Goal: Complete application form: Complete application form

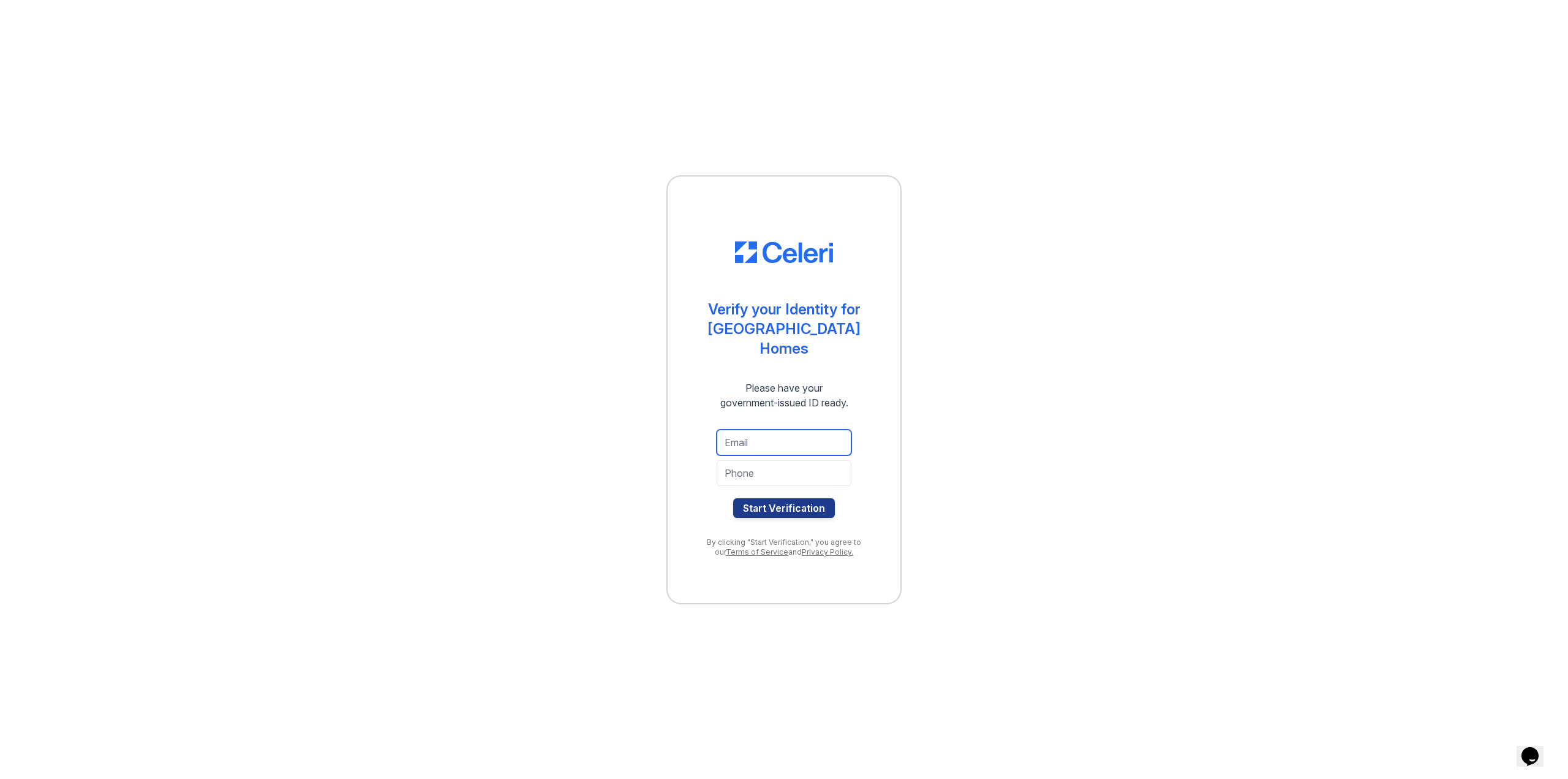
click at [752, 448] on input "email" at bounding box center [784, 442] width 135 height 26
type input "an.baseballislife@gmail.com"
click at [774, 472] on input "tel" at bounding box center [784, 473] width 135 height 26
type input "0"
type input "9717209805"
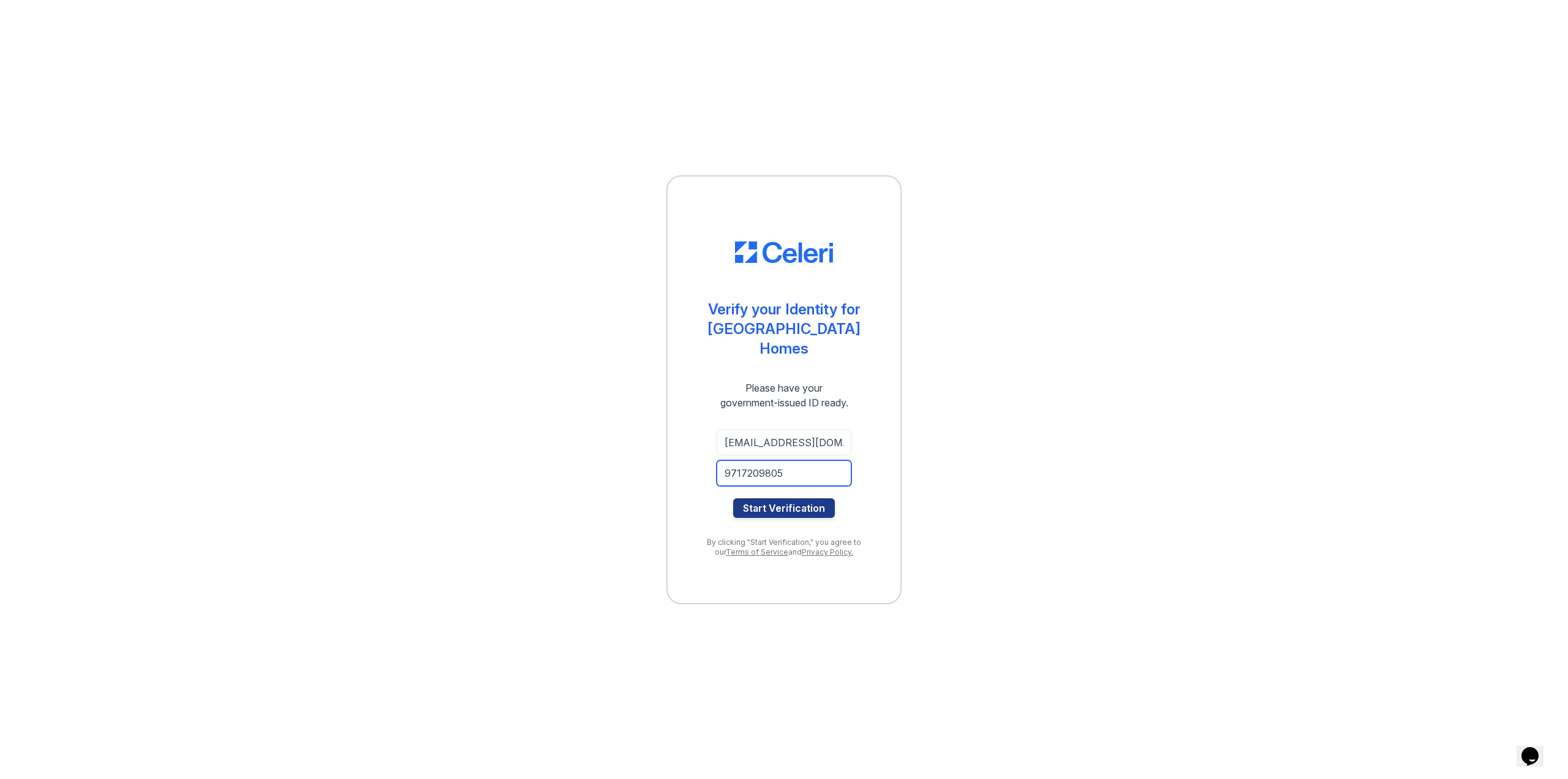
click at [734, 498] on button "Start Verification" at bounding box center [784, 507] width 102 height 19
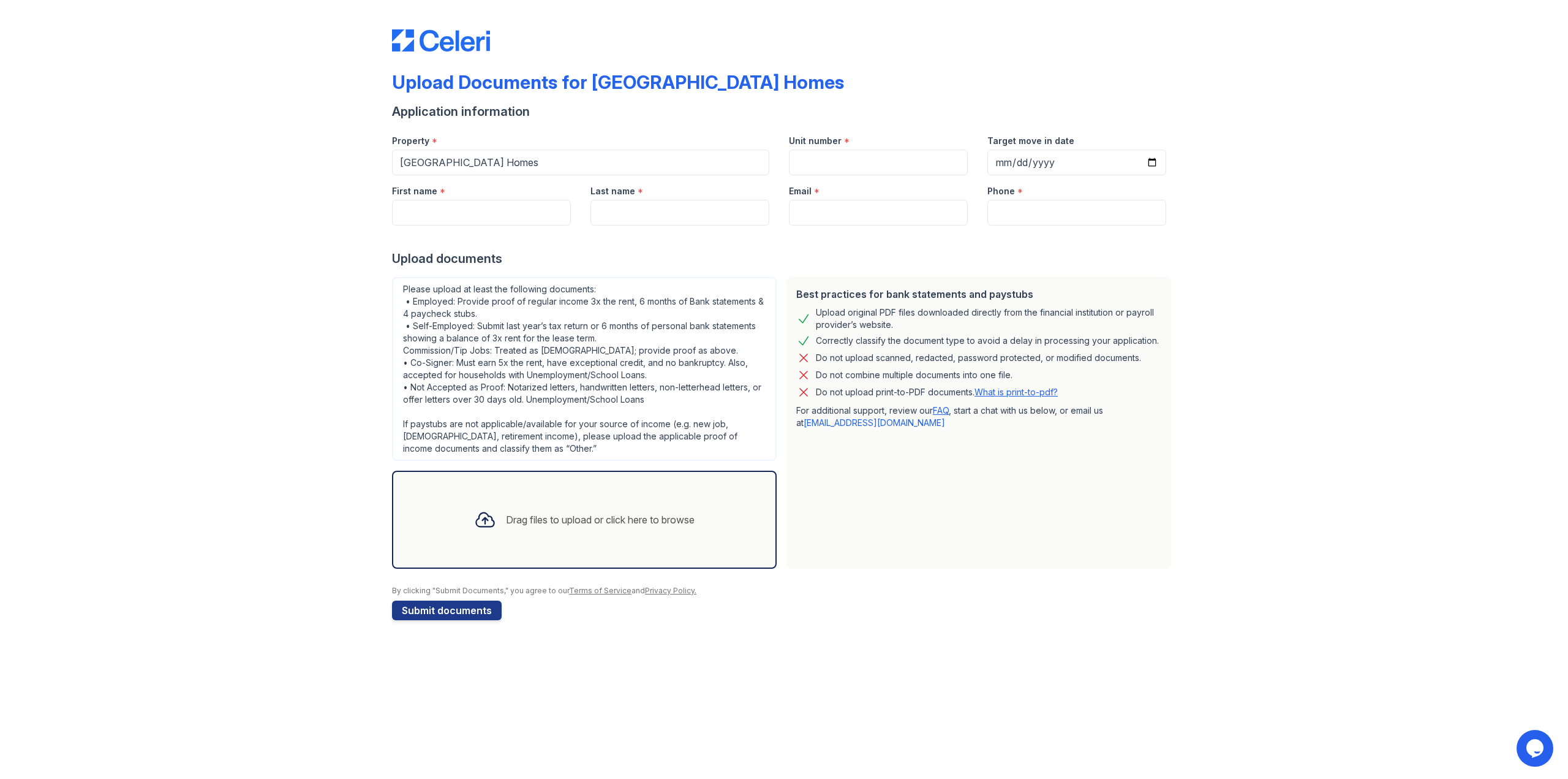
click at [537, 523] on div "Drag files to upload or click here to browse" at bounding box center [600, 519] width 188 height 15
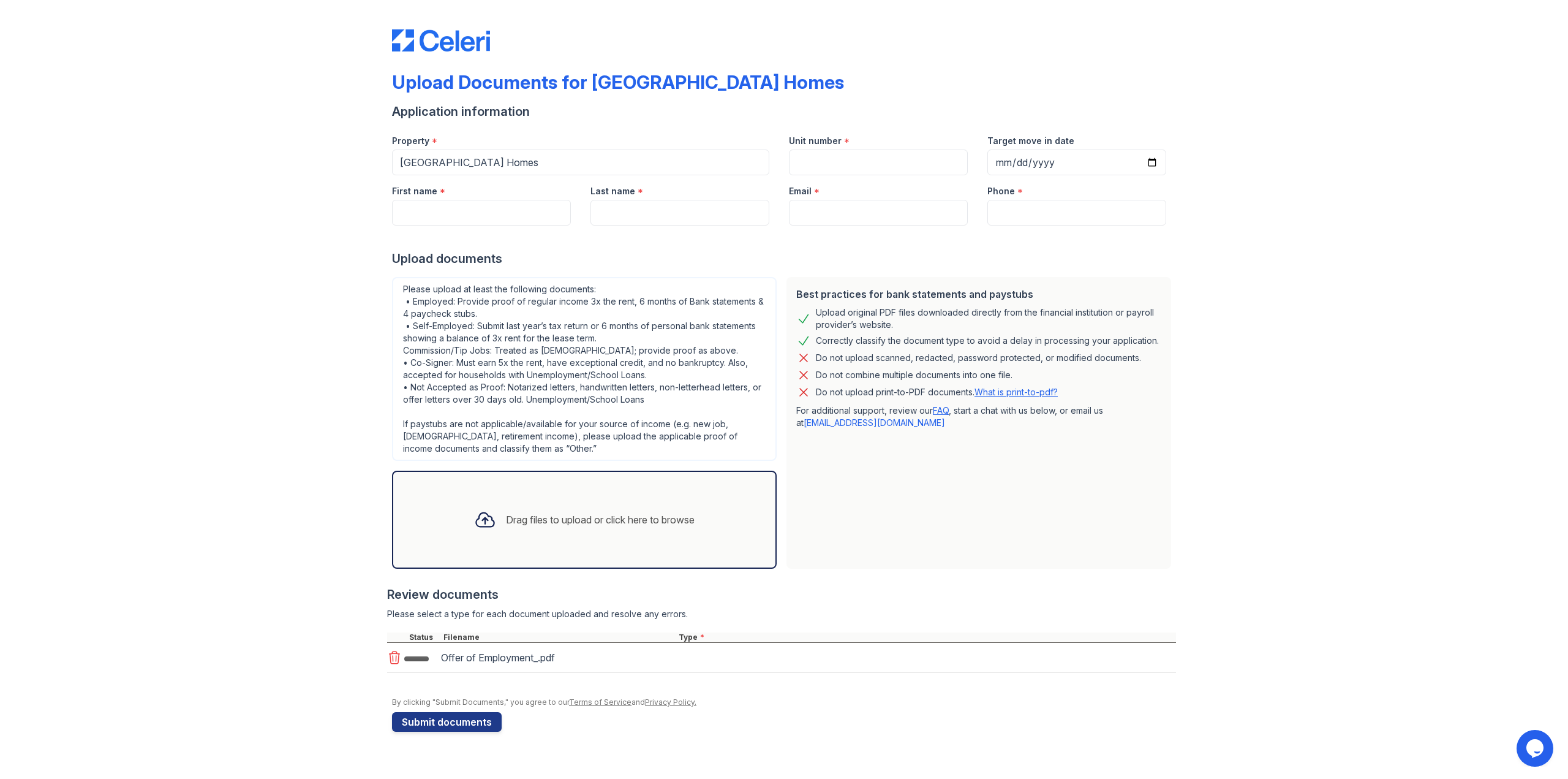
click at [610, 548] on div "Drag files to upload or click here to browse" at bounding box center [585, 520] width 385 height 98
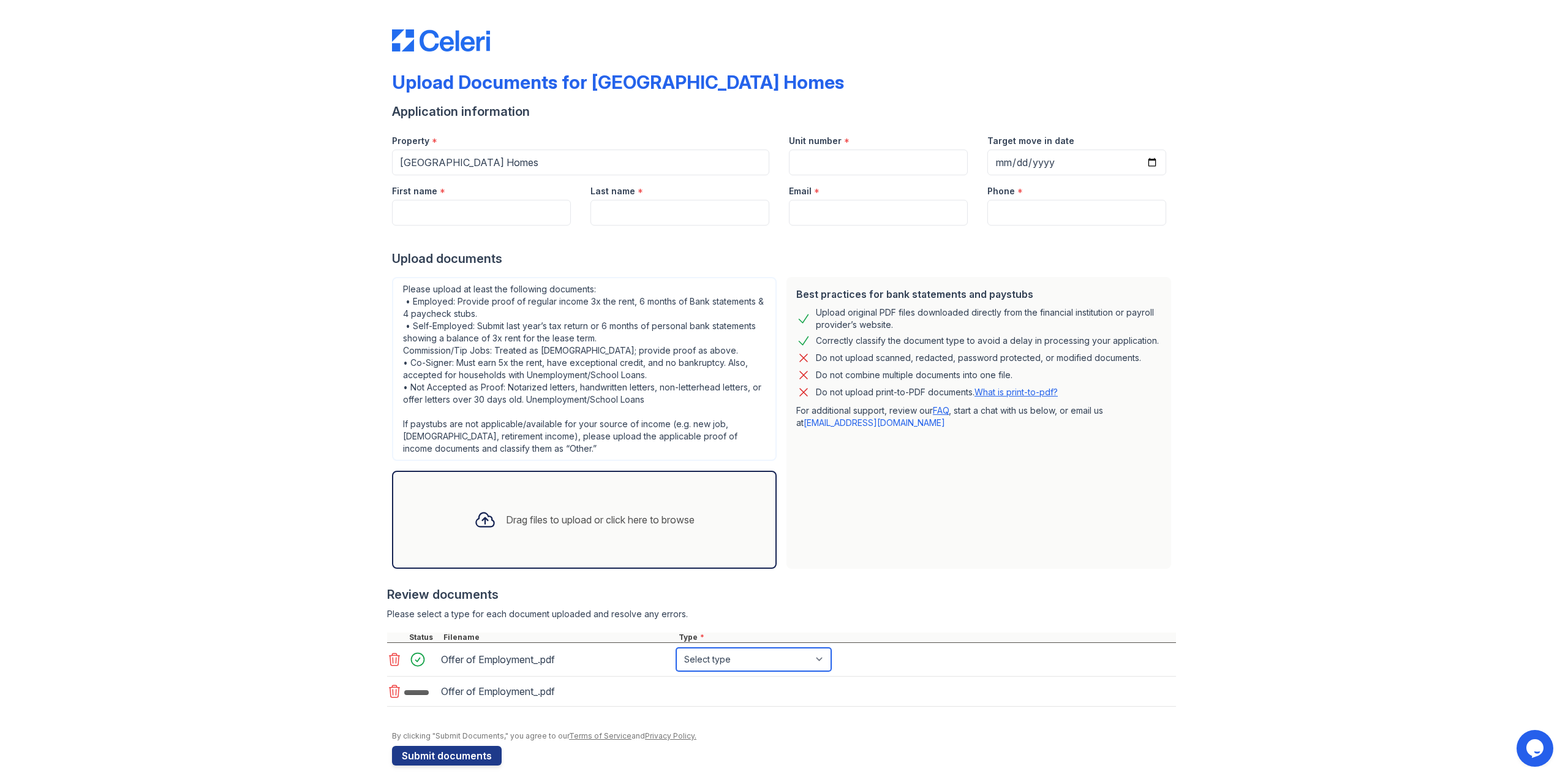
click at [730, 660] on select "Select type Paystub Bank Statement Offer Letter Tax Documents Benefit Award Let…" at bounding box center [754, 660] width 155 height 23
select select "other"
click at [676, 648] on select "Select type Paystub Bank Statement Offer Letter Tax Documents Benefit Award Let…" at bounding box center [754, 660] width 155 height 23
click at [737, 693] on select "Select type Paystub Bank Statement Offer Letter Tax Documents Benefit Award Let…" at bounding box center [754, 694] width 155 height 23
click at [391, 694] on icon at bounding box center [394, 693] width 15 height 15
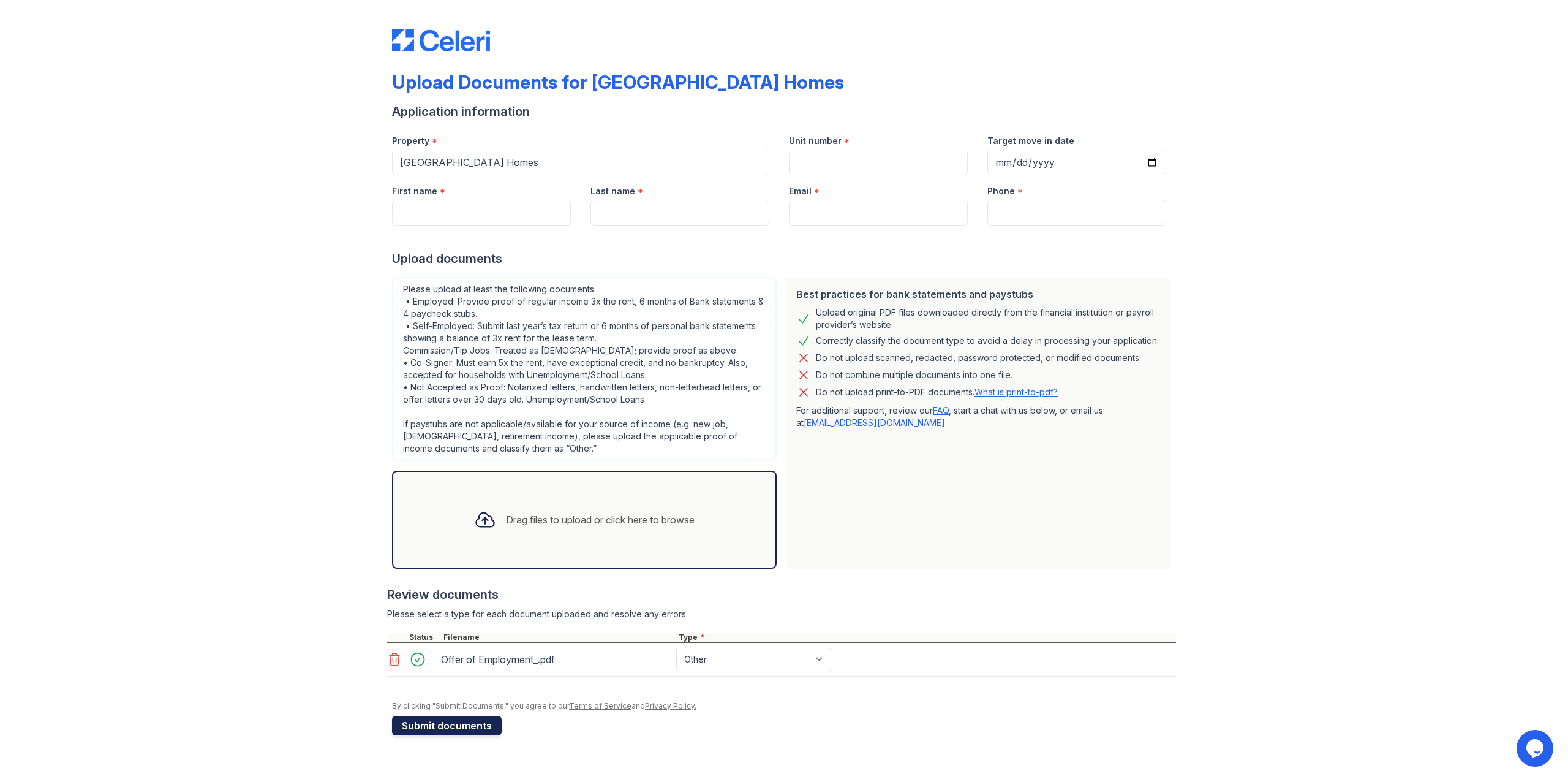
click at [448, 725] on button "Submit documents" at bounding box center [447, 725] width 109 height 19
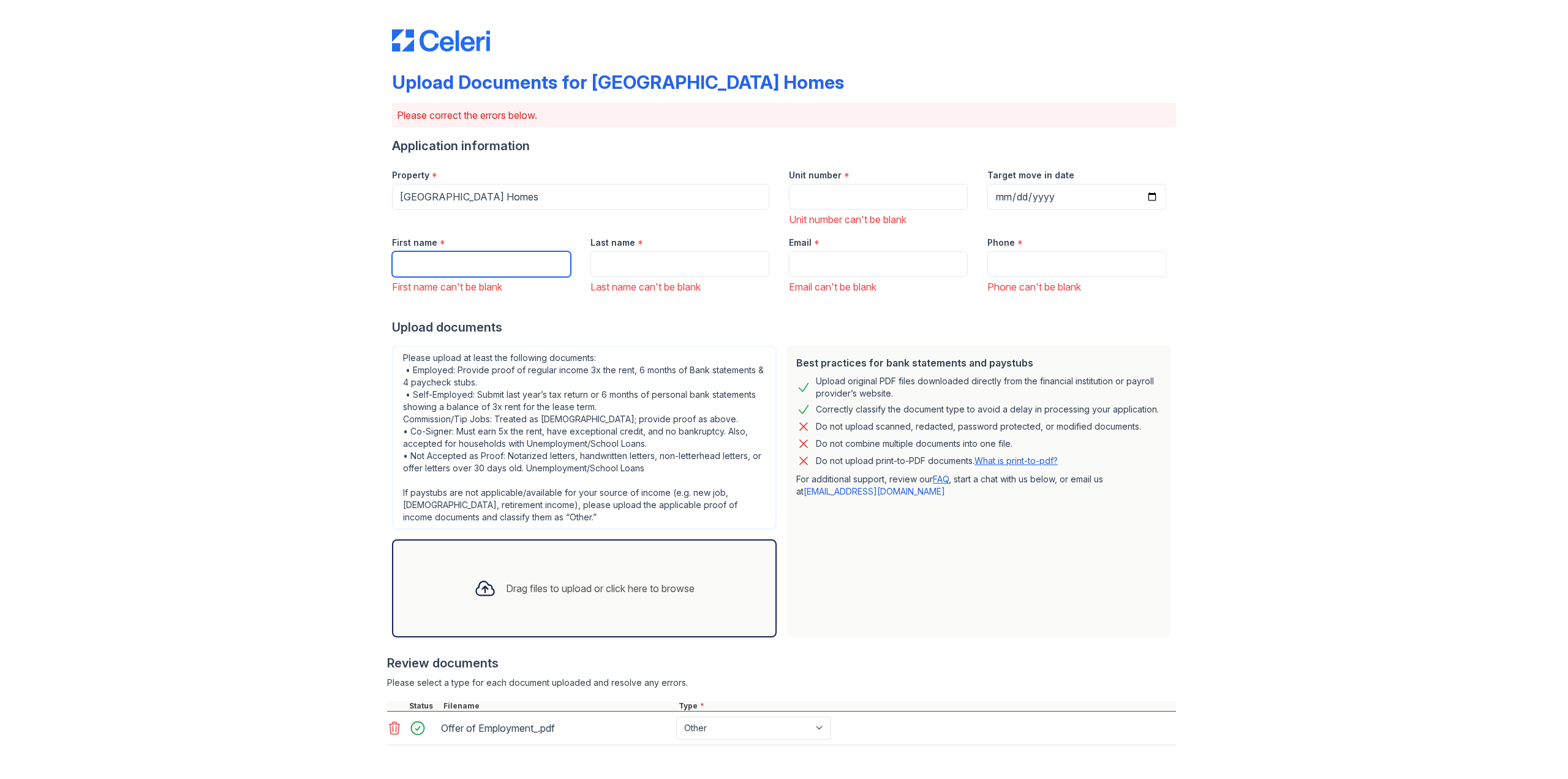
click at [434, 251] on input "First name" at bounding box center [482, 264] width 179 height 26
type input "Andrew"
type input "Nadeau"
click at [833, 192] on input "Unit number" at bounding box center [879, 196] width 179 height 26
type input "2106"
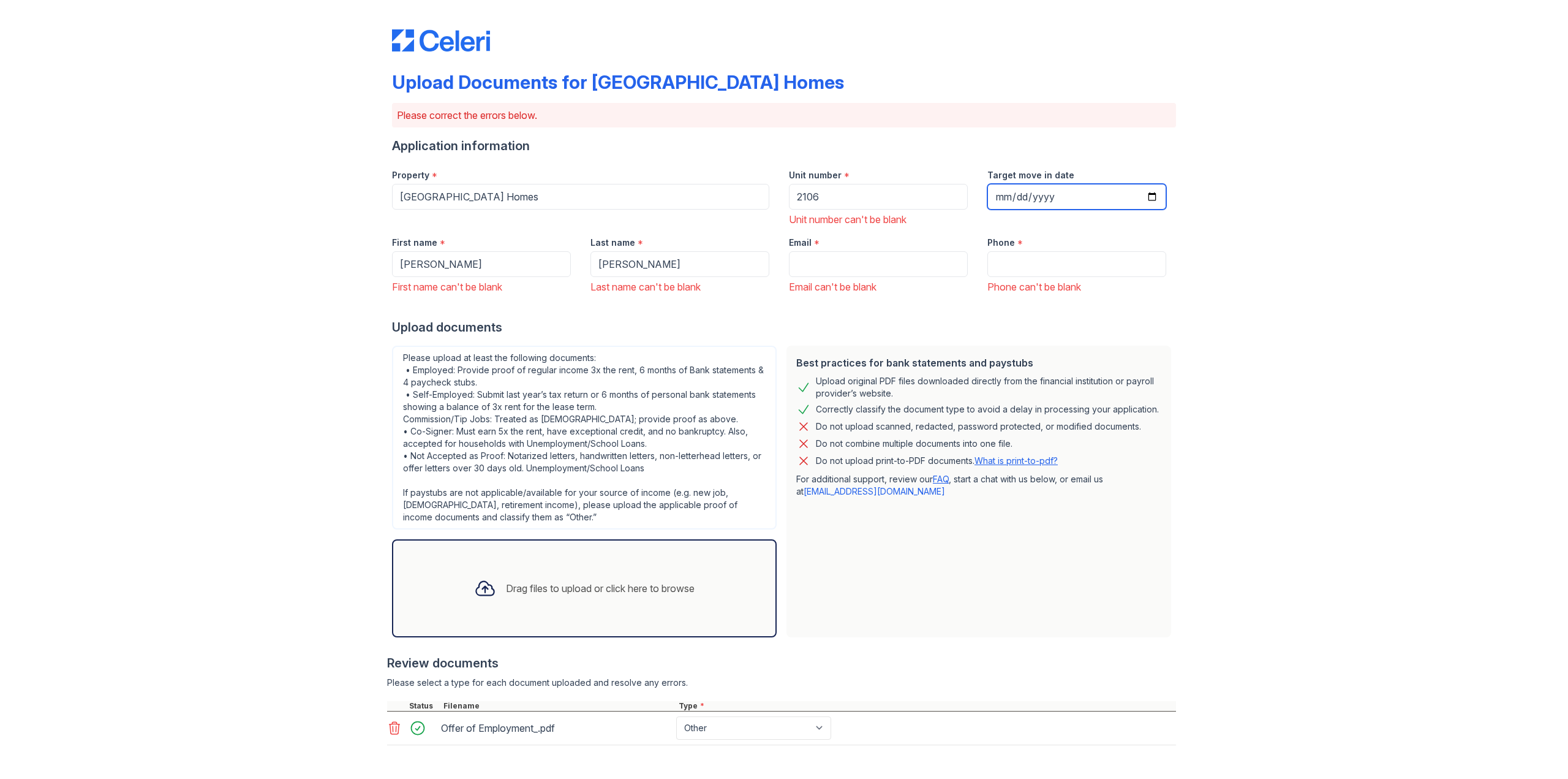
click at [999, 199] on input "Target move in date" at bounding box center [1077, 196] width 179 height 26
type input "2024-10-14"
type input "0005-10-14"
type input "0022-10-14"
type input "2025-10-14"
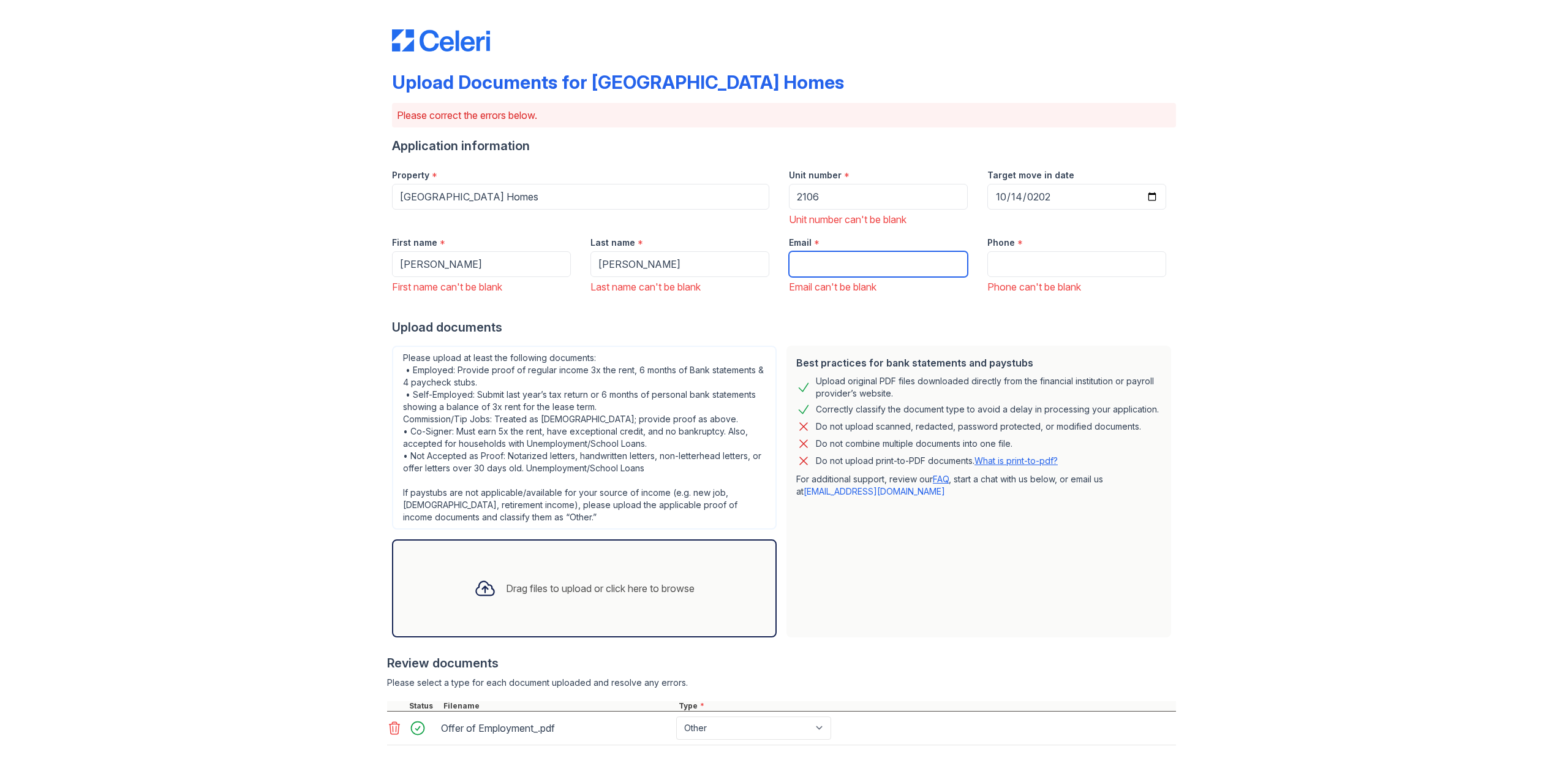
click at [837, 257] on input "Email" at bounding box center [879, 264] width 179 height 26
type input "an.baseballislife@gmail.com"
type input "9717209805"
click at [1324, 438] on div "Upload Documents for Prescott Park Apartment Homes Please correct the errors be…" at bounding box center [784, 434] width 1529 height 868
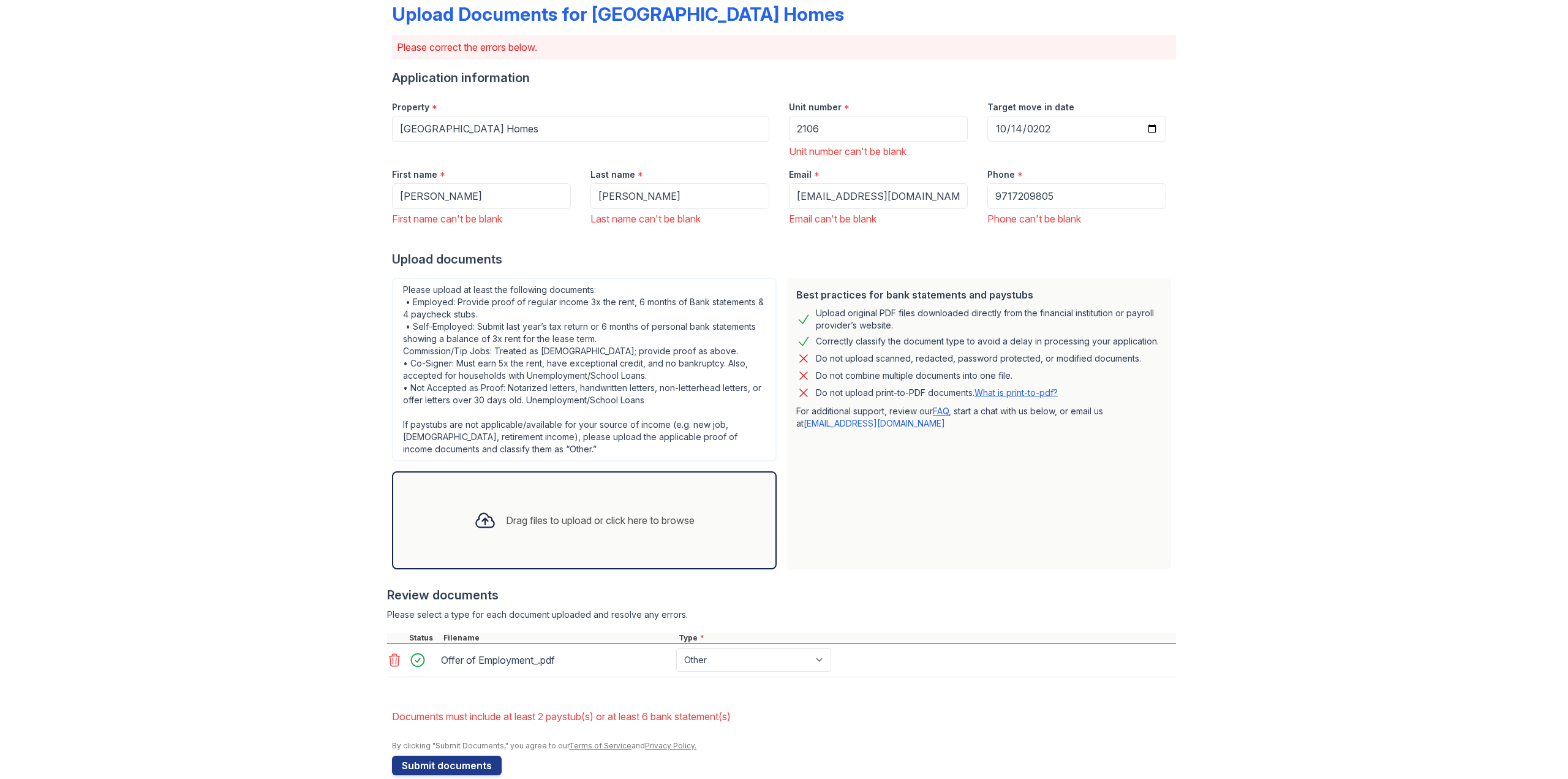
scroll to position [89, 0]
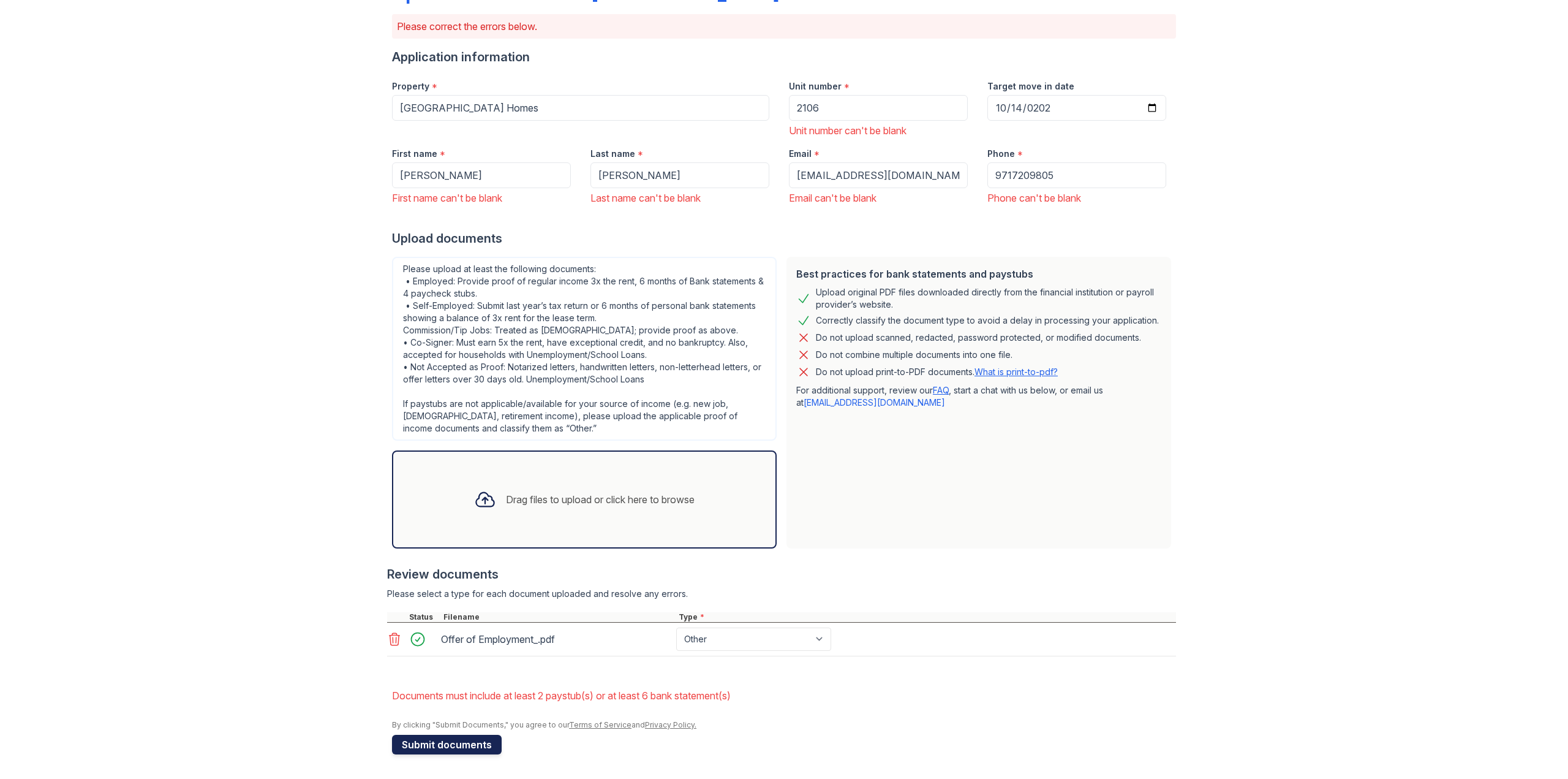
click at [436, 749] on button "Submit documents" at bounding box center [447, 744] width 109 height 19
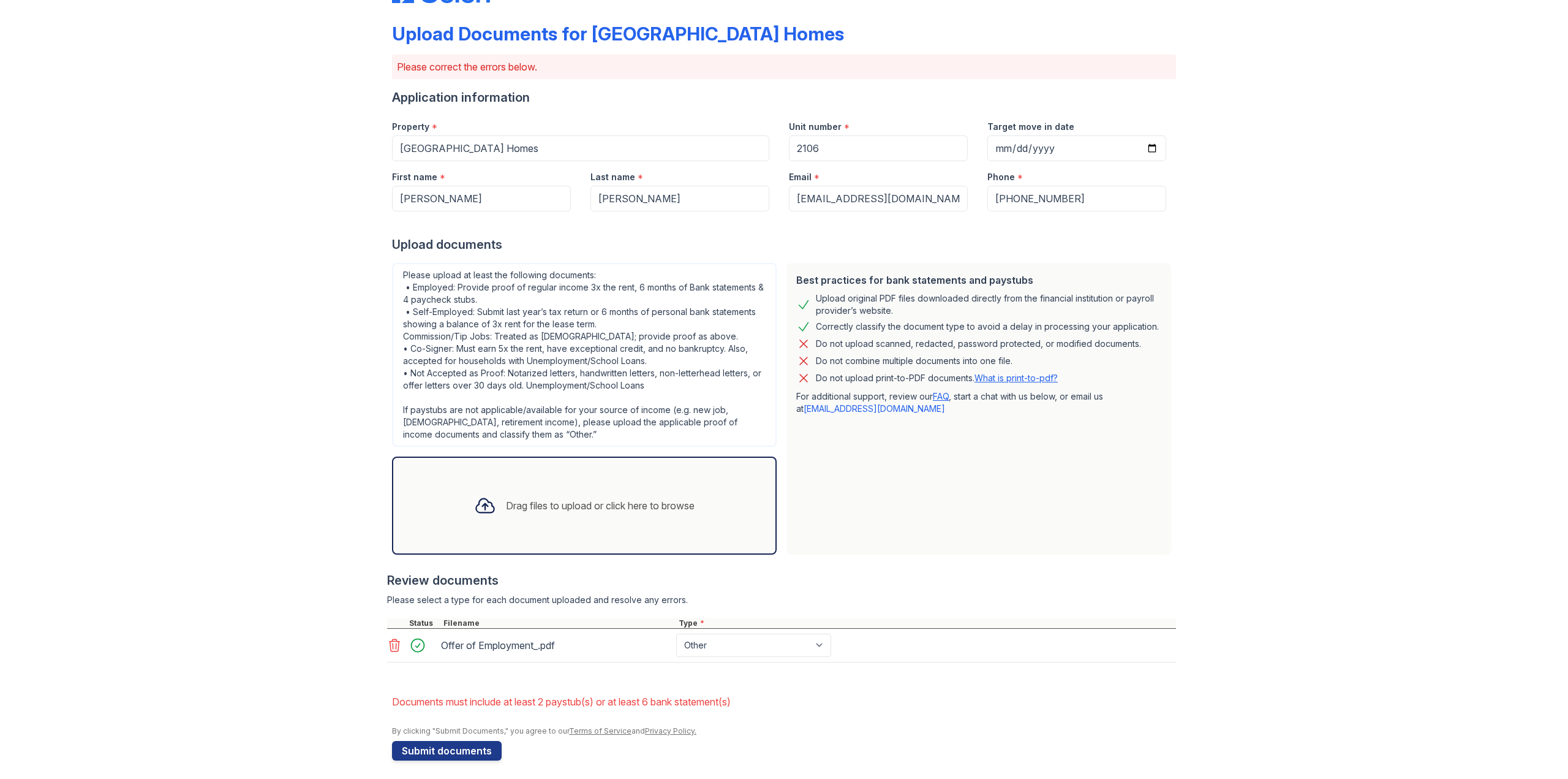
scroll to position [54, 0]
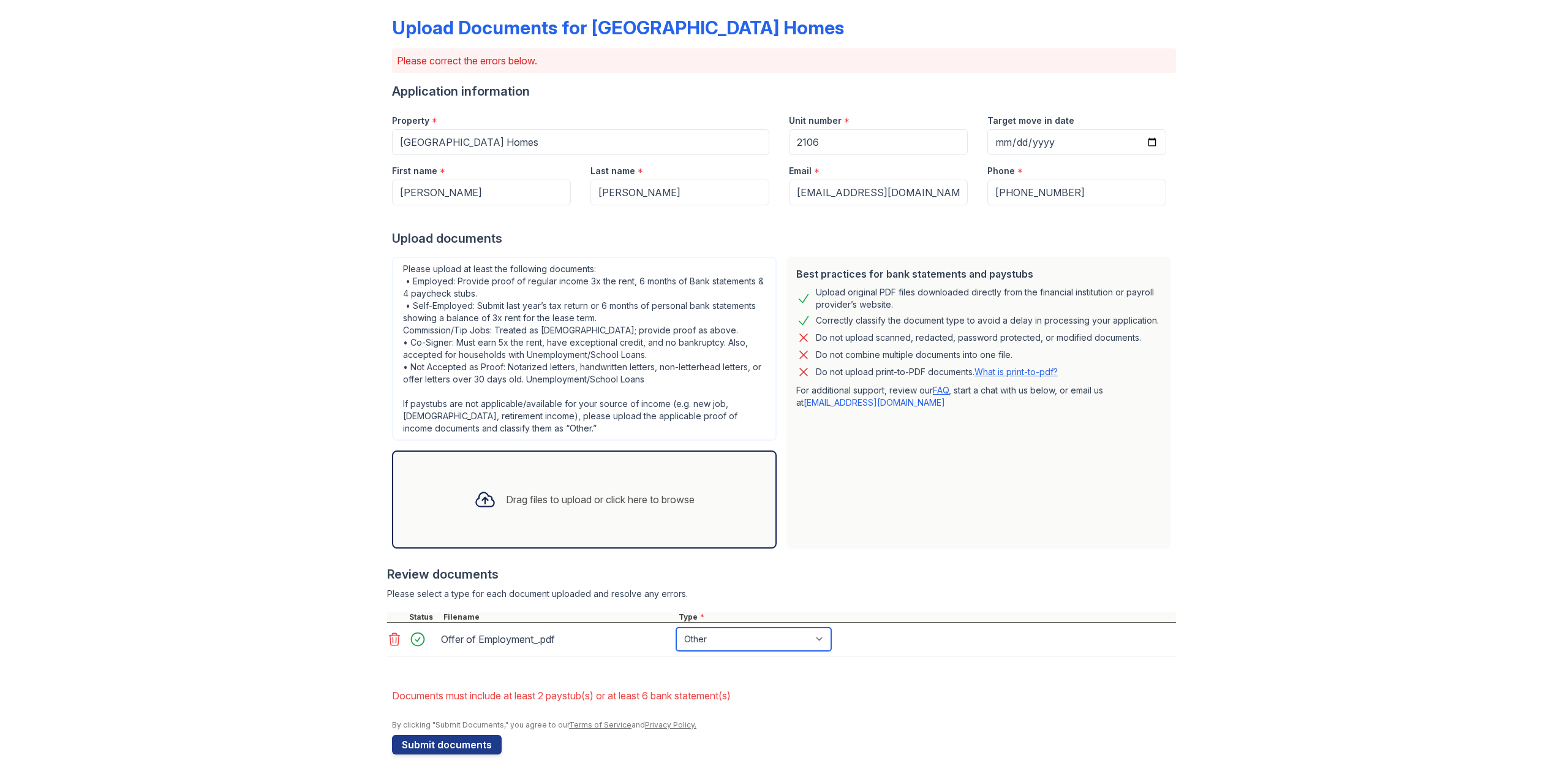
click at [711, 640] on select "Paystub Bank Statement Offer Letter Tax Documents Benefit Award Letter Investme…" at bounding box center [754, 639] width 155 height 23
click at [596, 502] on div "Drag files to upload or click here to browse" at bounding box center [600, 499] width 188 height 15
click at [535, 510] on div "Drag files to upload or click here to browse" at bounding box center [585, 500] width 240 height 42
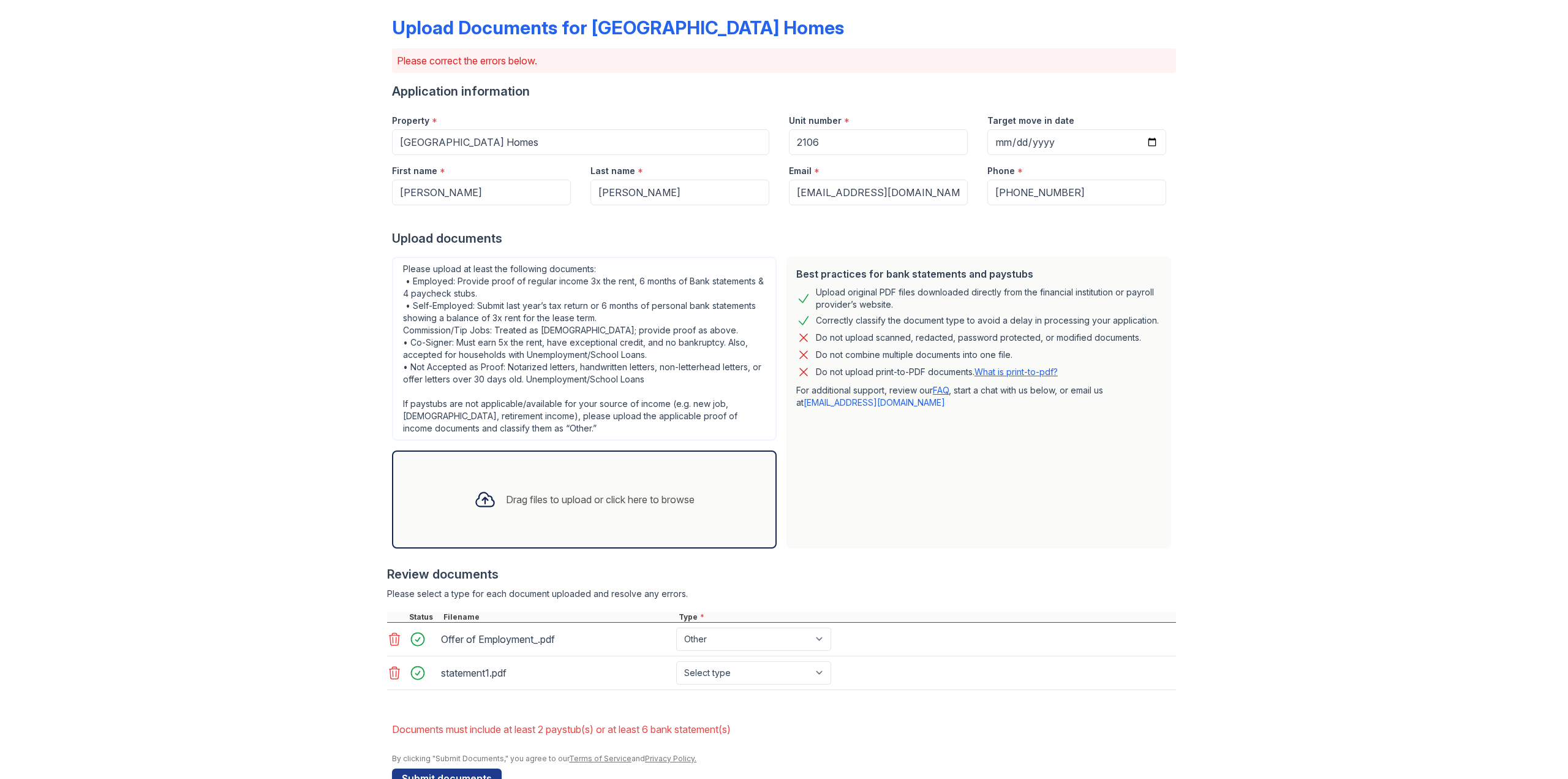
click at [546, 462] on div "Drag files to upload or click here to browse" at bounding box center [585, 500] width 385 height 98
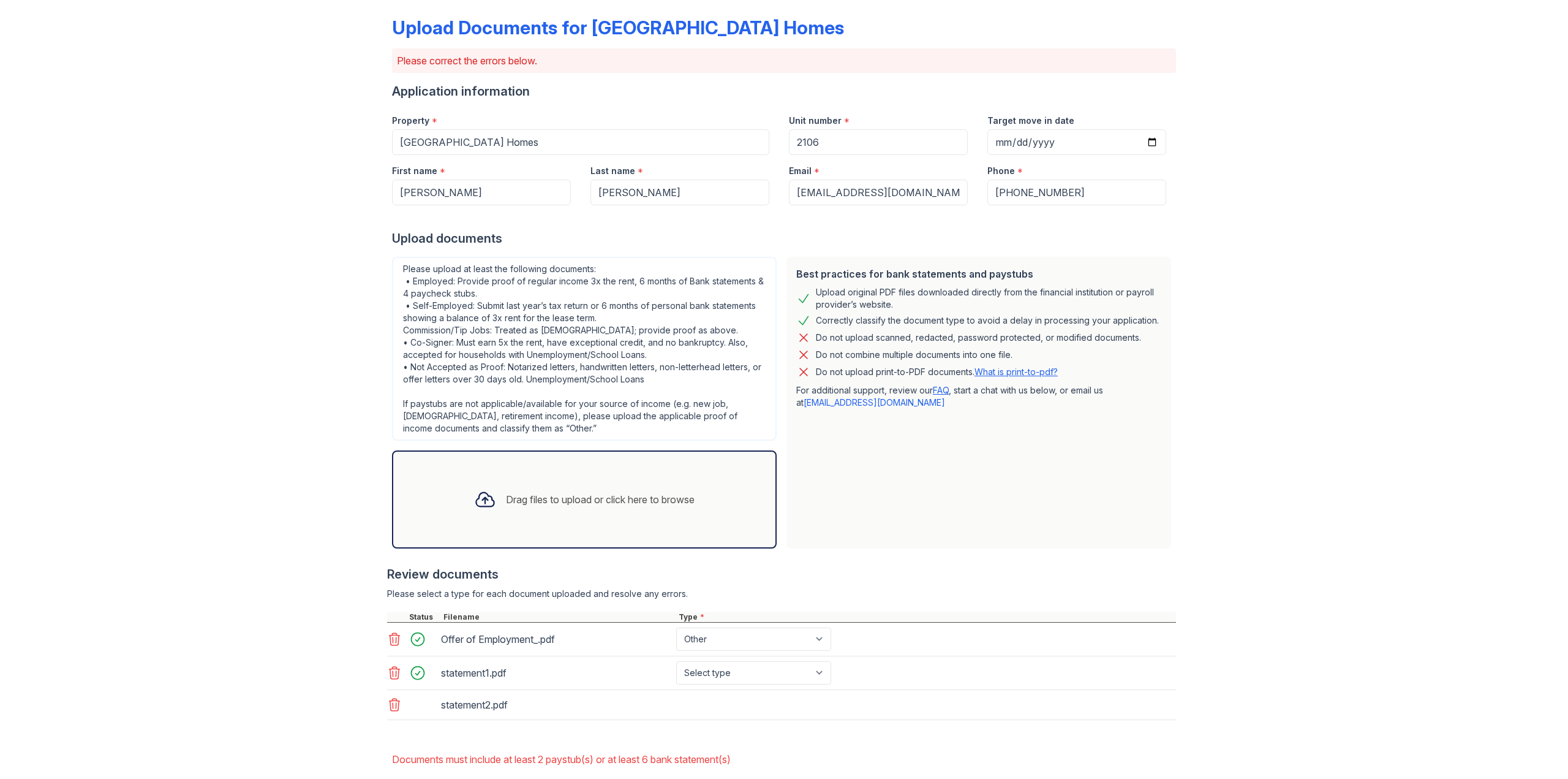
click at [547, 477] on div "Drag files to upload or click here to browse" at bounding box center [585, 500] width 385 height 98
click at [507, 460] on div "Drag files to upload or click here to browse" at bounding box center [585, 500] width 385 height 98
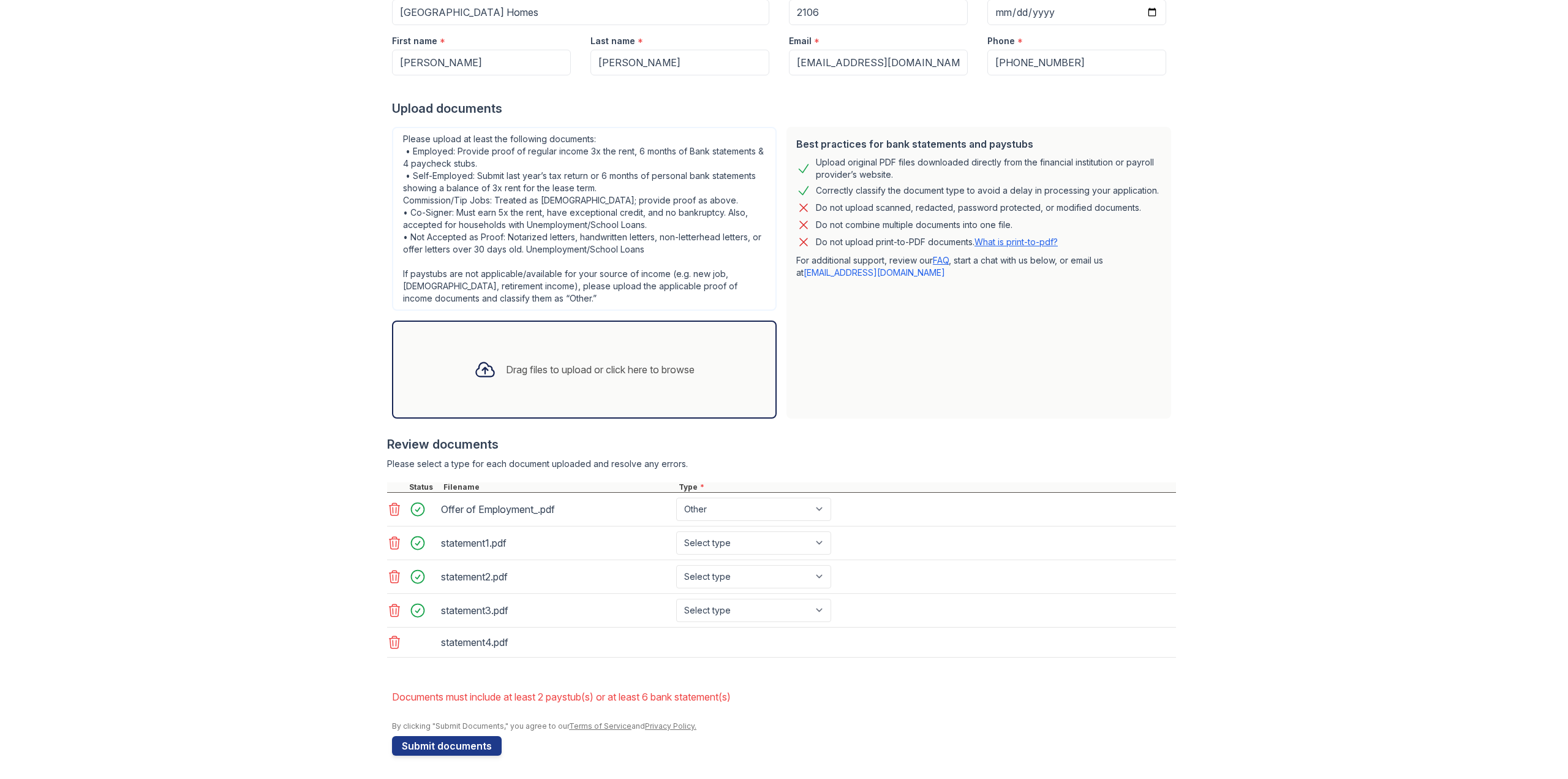
scroll to position [185, 0]
click at [743, 542] on select "Select type Paystub Bank Statement Offer Letter Tax Documents Benefit Award Let…" at bounding box center [754, 542] width 155 height 23
click at [748, 539] on select "Select type Paystub Bank Statement Offer Letter Tax Documents Benefit Award Let…" at bounding box center [754, 542] width 155 height 23
select select "bank_statement"
click at [676, 530] on select "Select type Paystub Bank Statement Offer Letter Tax Documents Benefit Award Let…" at bounding box center [754, 542] width 155 height 23
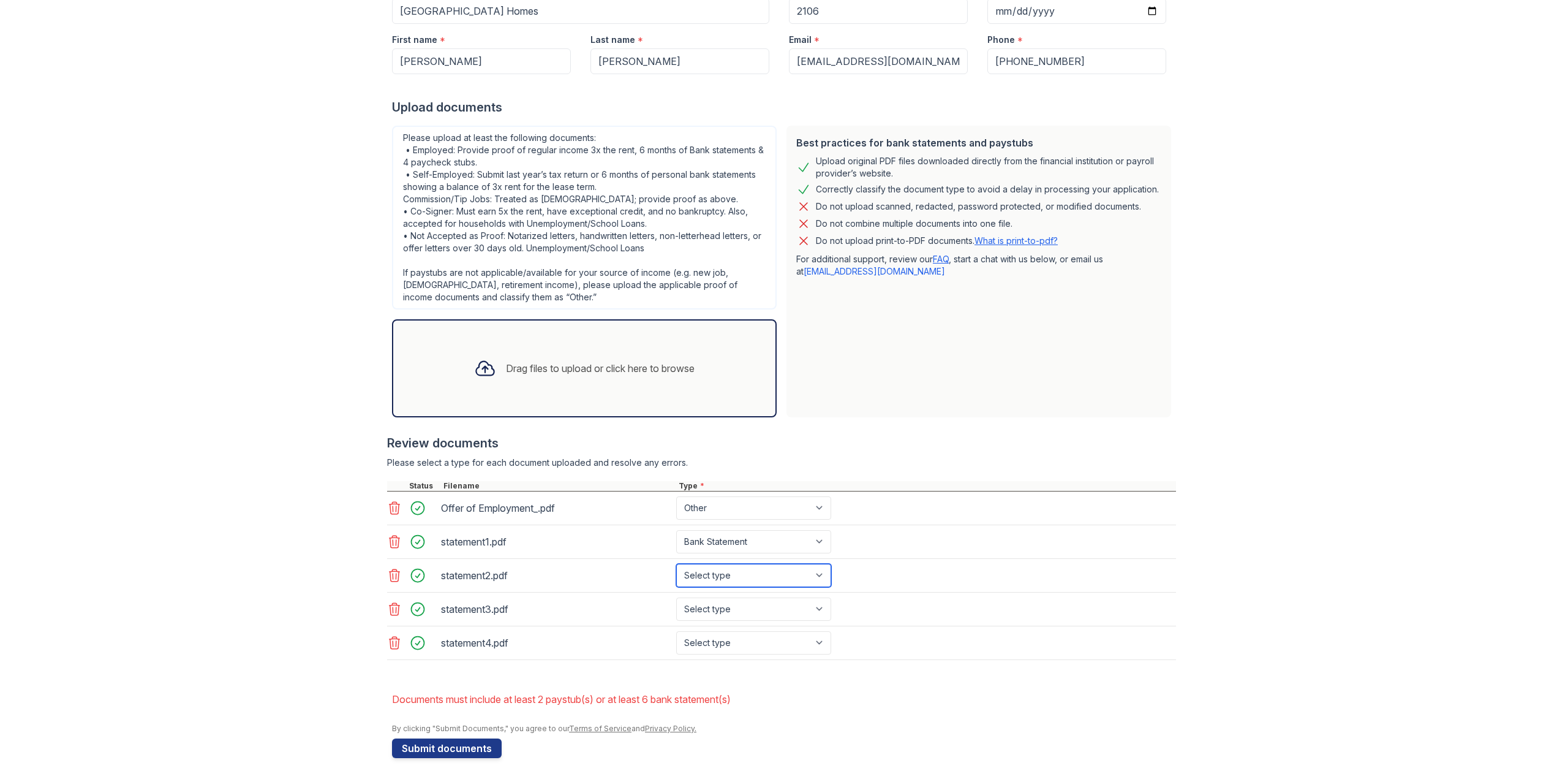
click at [743, 576] on select "Select type Paystub Bank Statement Offer Letter Tax Documents Benefit Award Let…" at bounding box center [754, 576] width 155 height 23
select select "bank_statement"
click at [676, 564] on select "Select type Paystub Bank Statement Offer Letter Tax Documents Benefit Award Let…" at bounding box center [754, 576] width 155 height 23
click at [729, 606] on select "Select type Paystub Bank Statement Offer Letter Tax Documents Benefit Award Let…" at bounding box center [754, 609] width 155 height 23
select select "bank_statement"
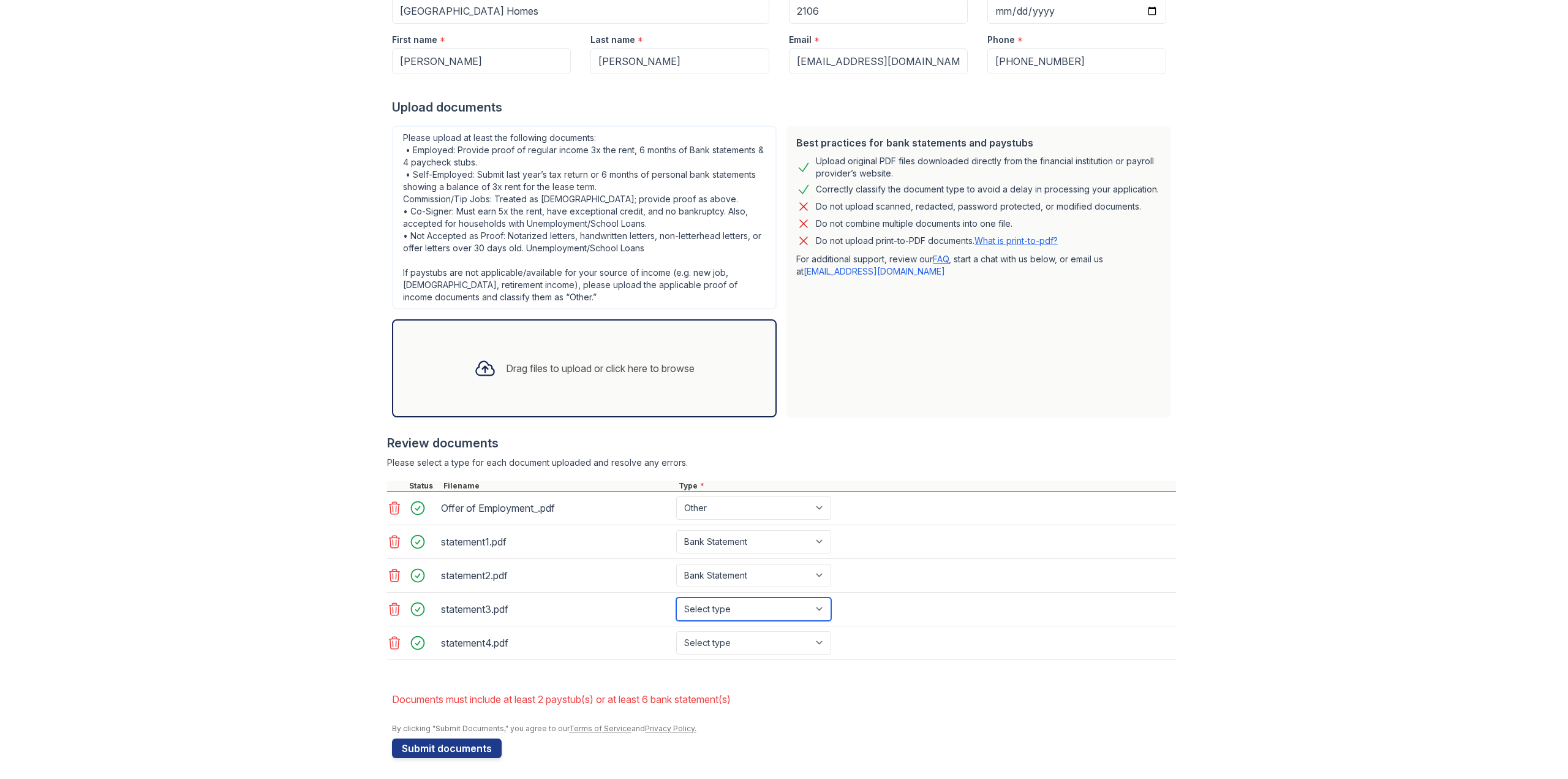
click at [676, 597] on select "Select type Paystub Bank Statement Offer Letter Tax Documents Benefit Award Let…" at bounding box center [754, 609] width 155 height 23
click at [732, 646] on select "Select type Paystub Bank Statement Offer Letter Tax Documents Benefit Award Let…" at bounding box center [754, 643] width 155 height 23
select select "bank_statement"
click at [676, 632] on select "Select type Paystub Bank Statement Offer Letter Tax Documents Benefit Award Let…" at bounding box center [754, 643] width 155 height 23
click at [470, 744] on button "Submit documents" at bounding box center [447, 748] width 109 height 19
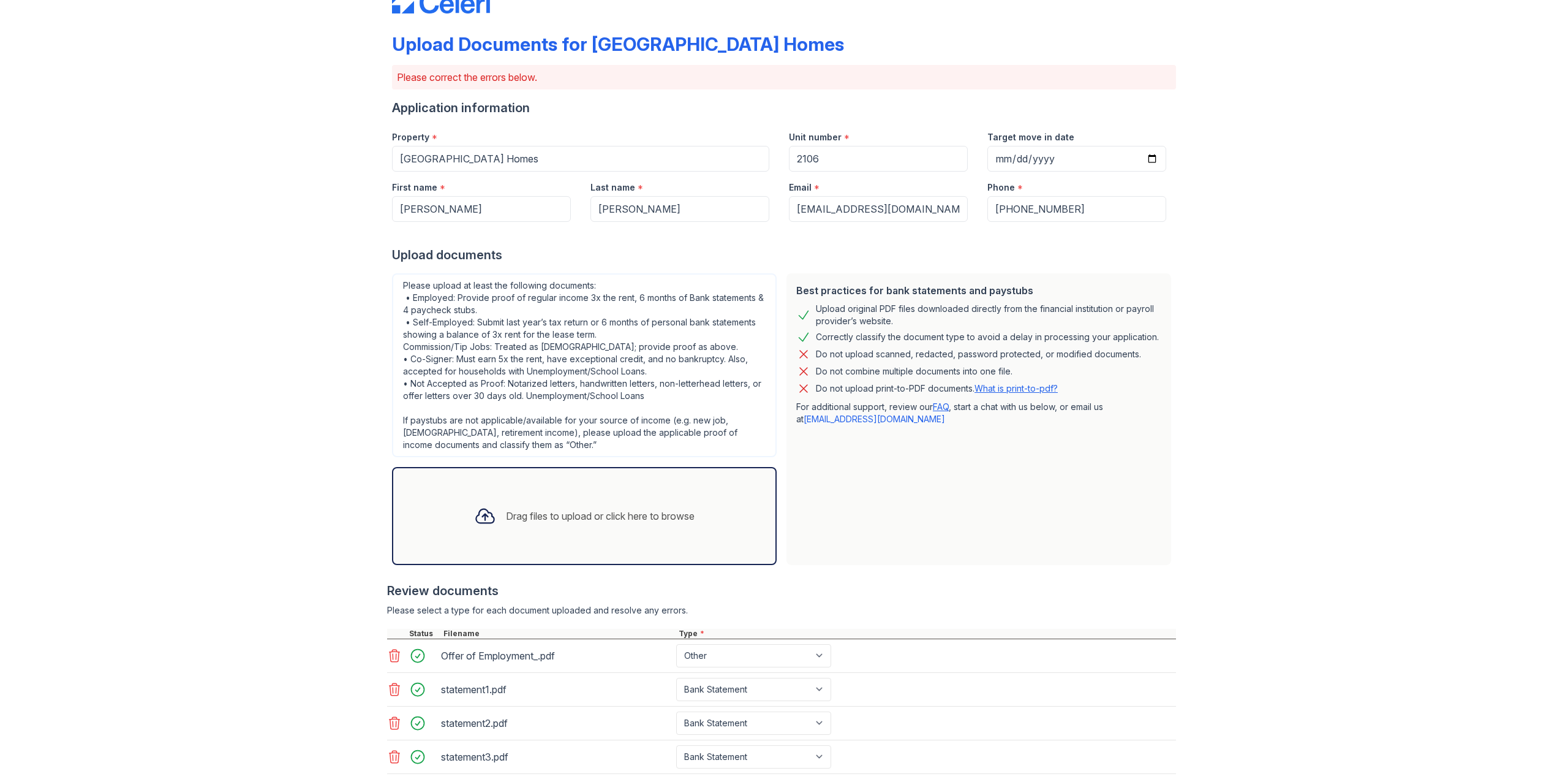
scroll to position [189, 0]
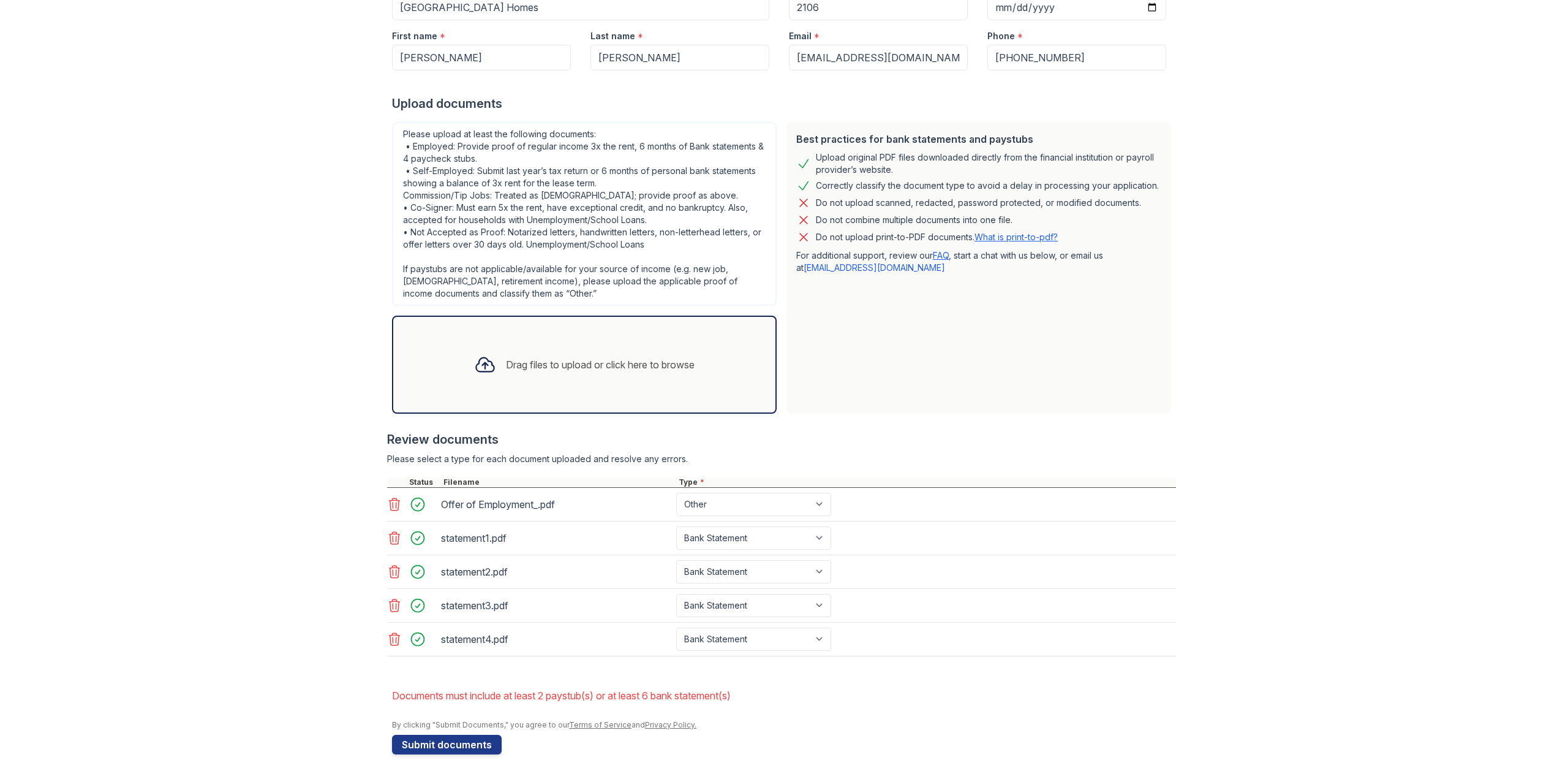
click at [658, 375] on div "Drag files to upload or click here to browse" at bounding box center [585, 365] width 240 height 42
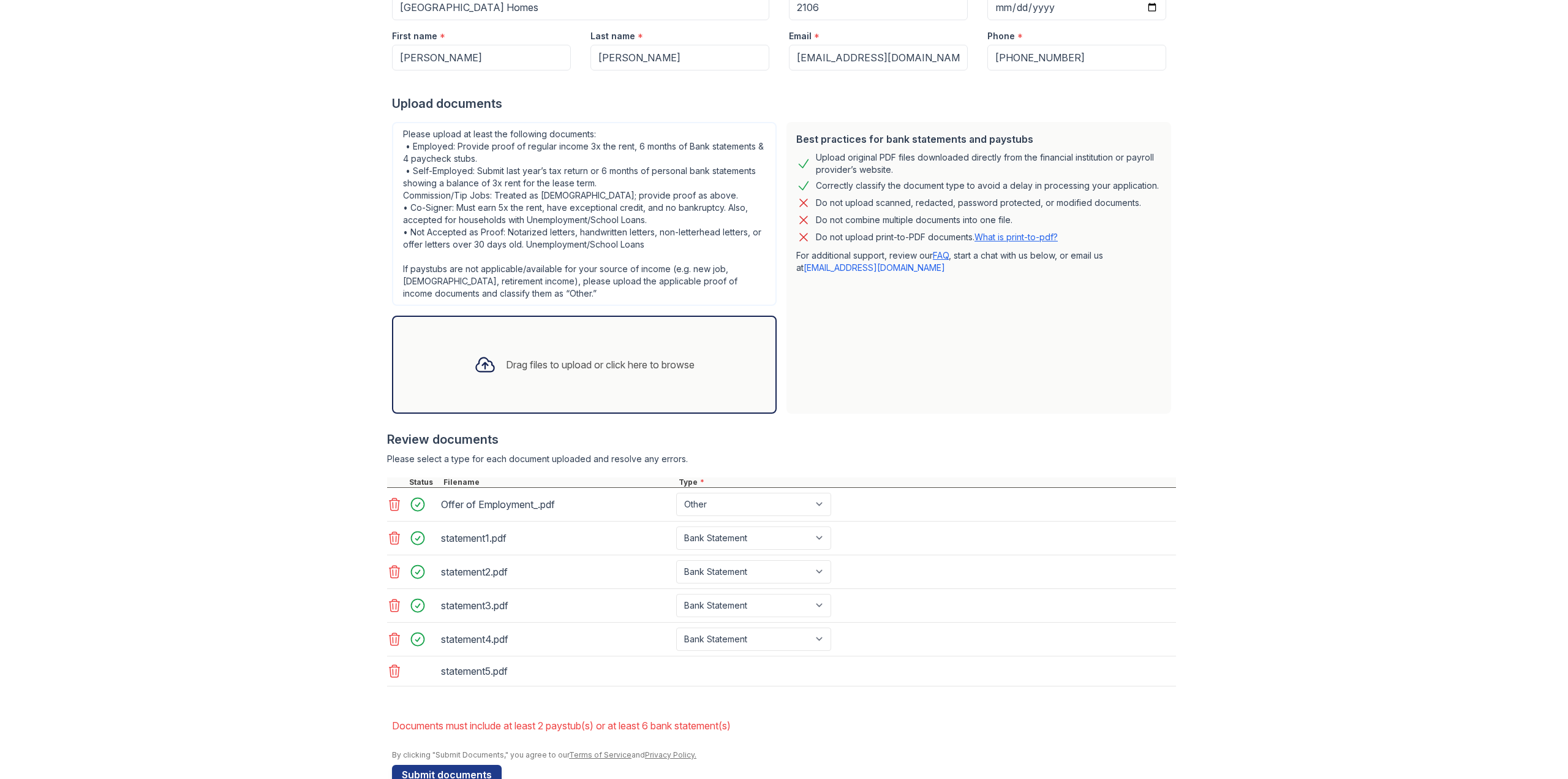
click at [591, 381] on div "Drag files to upload or click here to browse" at bounding box center [585, 365] width 240 height 42
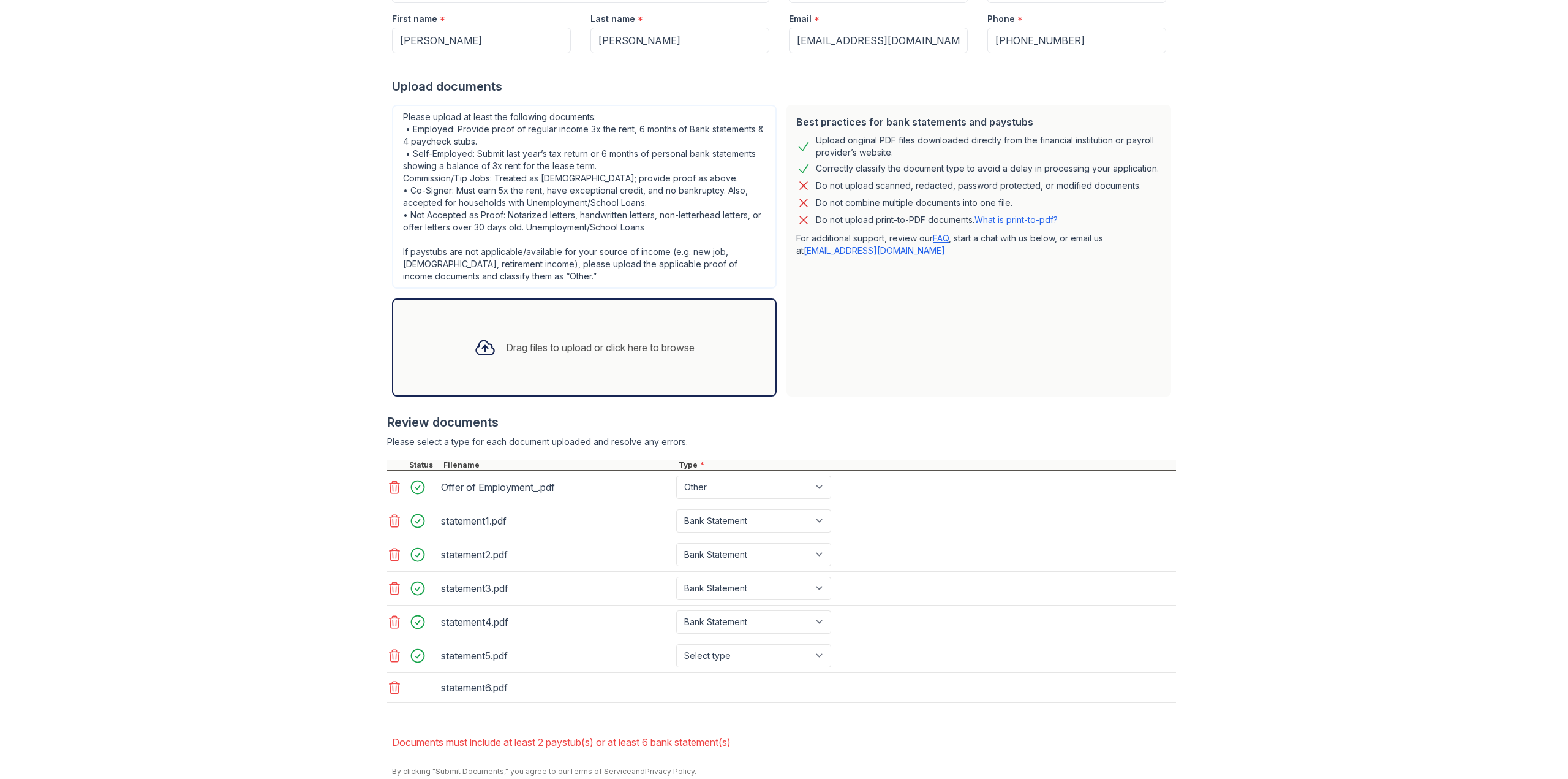
scroll to position [253, 0]
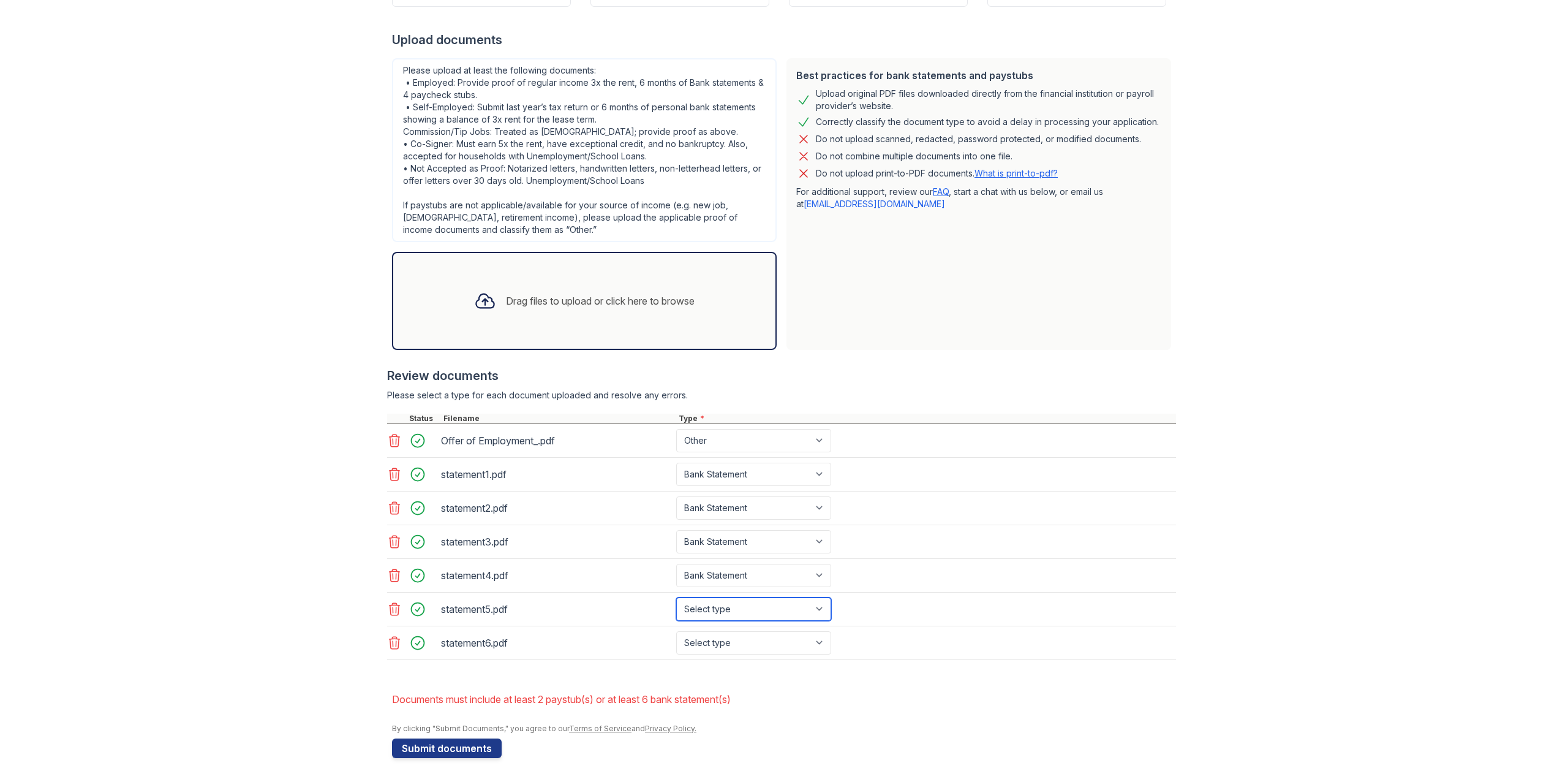
click at [748, 604] on select "Select type Paystub Bank Statement Offer Letter Tax Documents Benefit Award Let…" at bounding box center [754, 609] width 155 height 23
select select "bank_statement"
click at [676, 597] on select "Select type Paystub Bank Statement Offer Letter Tax Documents Benefit Award Let…" at bounding box center [754, 609] width 155 height 23
click at [738, 643] on select "Select type Paystub Bank Statement Offer Letter Tax Documents Benefit Award Let…" at bounding box center [754, 643] width 155 height 23
select select "bank_statement"
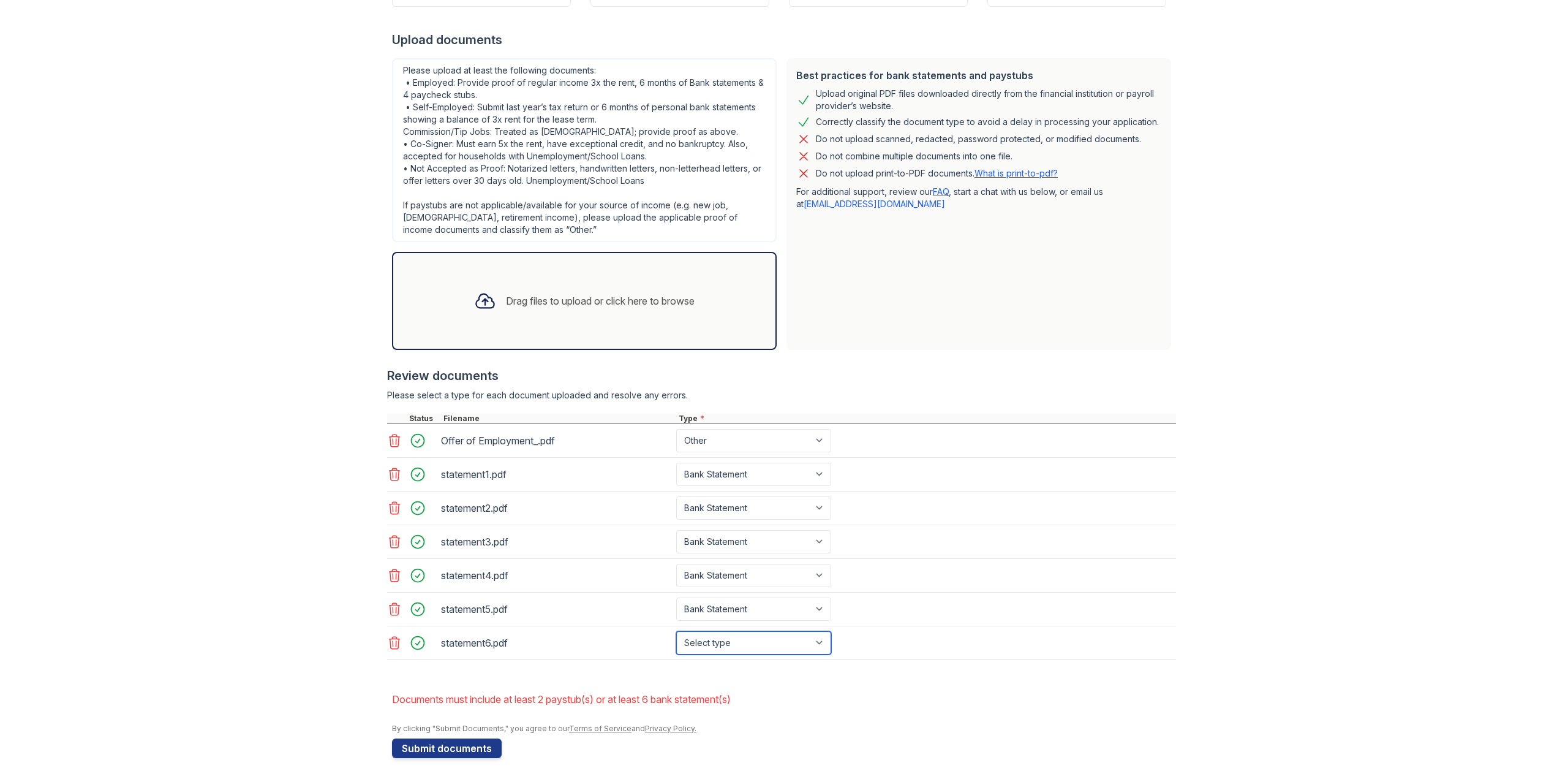
click at [676, 632] on select "Select type Paystub Bank Statement Offer Letter Tax Documents Benefit Award Let…" at bounding box center [754, 643] width 155 height 23
click at [468, 748] on button "Submit documents" at bounding box center [447, 748] width 109 height 19
